Goal: Ask a question

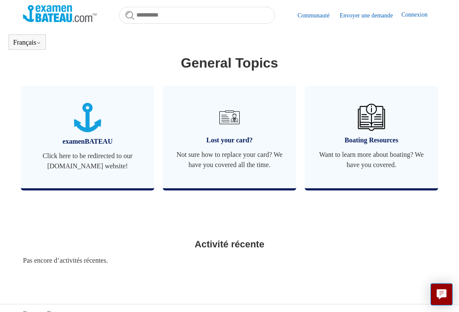
scroll to position [385, 0]
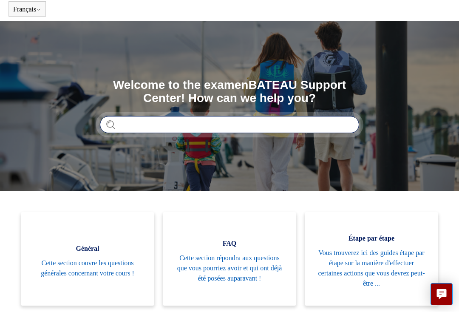
click at [133, 125] on input "Rechercher" at bounding box center [229, 124] width 259 height 17
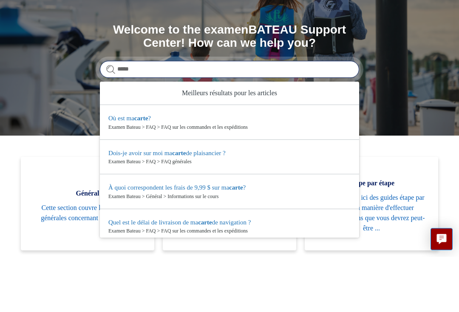
type input "*****"
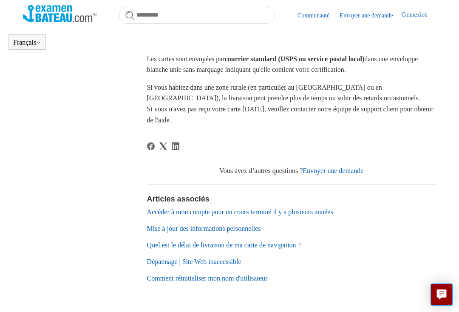
scroll to position [241, 0]
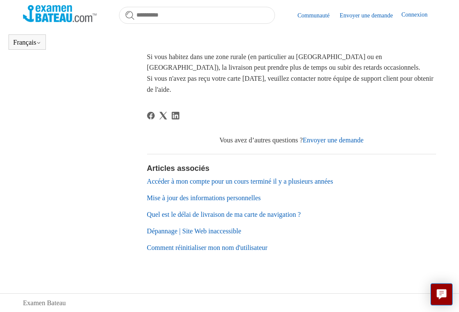
click at [231, 179] on link "Accéder à mon compte pour un cours terminé il y a plusieurs années" at bounding box center [240, 181] width 186 height 7
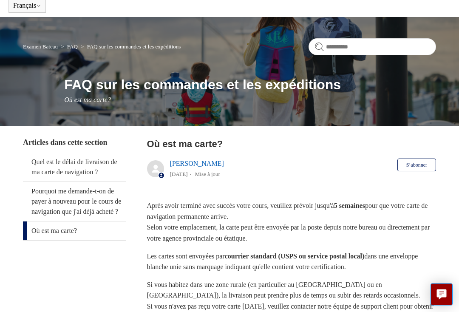
scroll to position [0, 0]
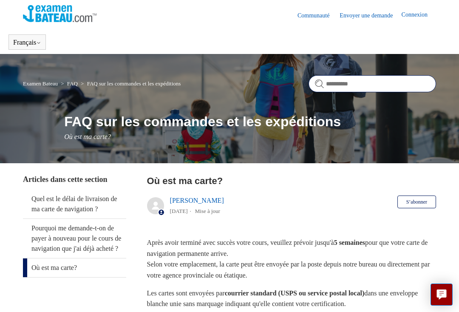
click at [339, 76] on input "Rechercher" at bounding box center [373, 83] width 128 height 17
type input "**********"
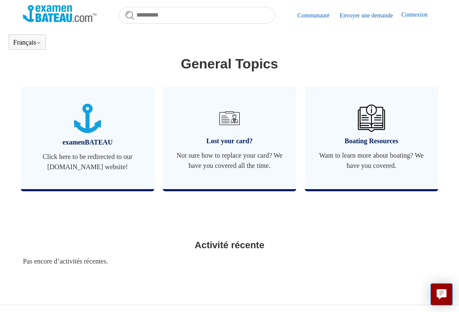
scroll to position [381, 0]
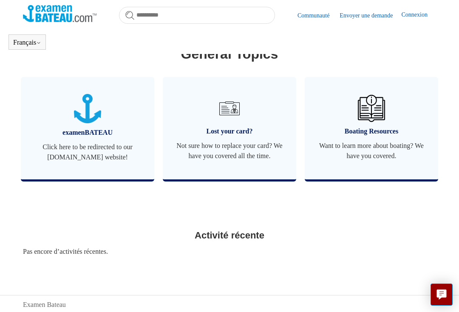
click at [224, 122] on img at bounding box center [229, 108] width 27 height 27
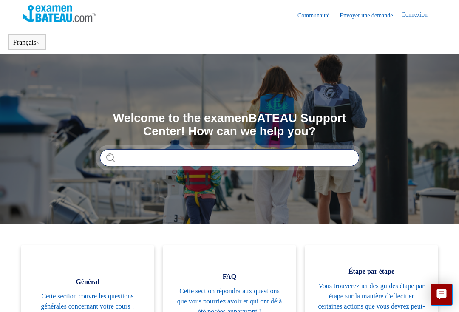
click at [139, 159] on input "Rechercher" at bounding box center [229, 157] width 259 height 17
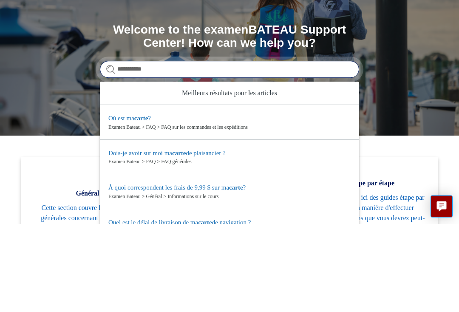
type input "**********"
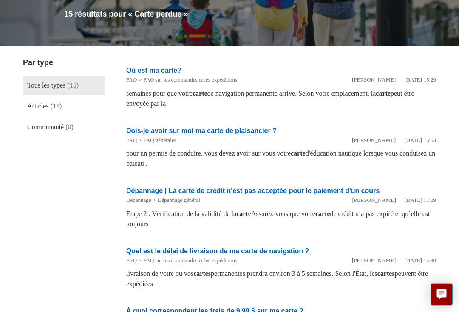
scroll to position [98, 0]
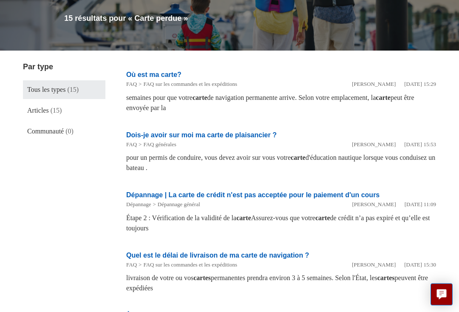
click at [156, 72] on link "Où est ma carte?" at bounding box center [153, 74] width 55 height 7
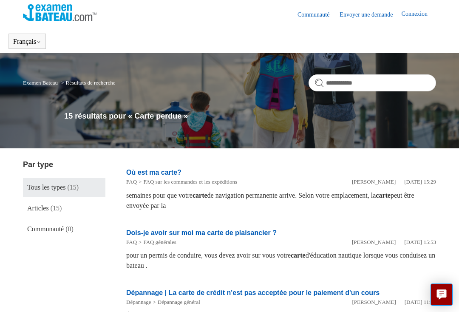
scroll to position [0, 0]
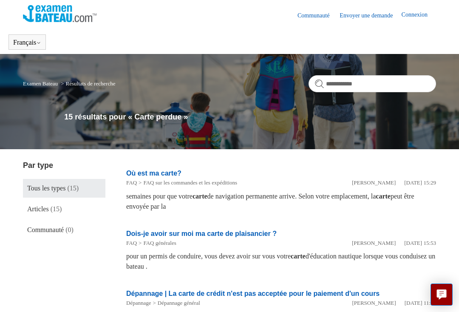
click at [366, 11] on link "Envoyer une demande" at bounding box center [371, 15] width 62 height 9
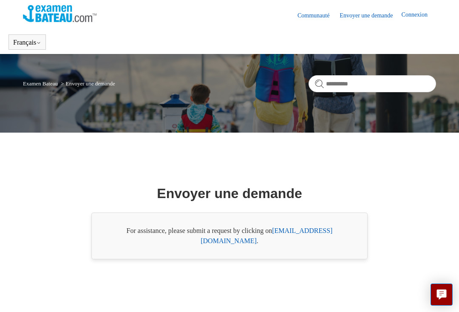
click at [312, 238] on link "support@boat-ed.com" at bounding box center [267, 235] width 132 height 17
